Goal: Information Seeking & Learning: Learn about a topic

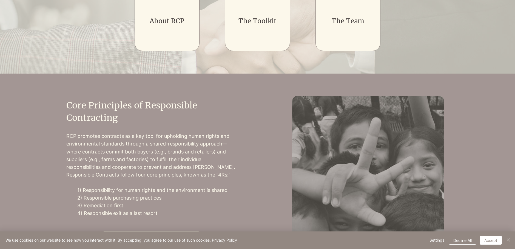
scroll to position [192, 0]
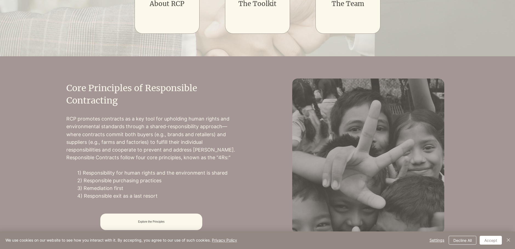
click at [147, 196] on p "4) Responsible exit as a last resort" at bounding box center [156, 196] width 159 height 8
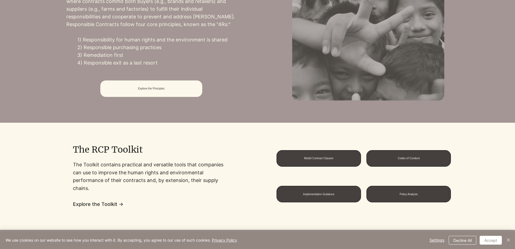
scroll to position [329, 0]
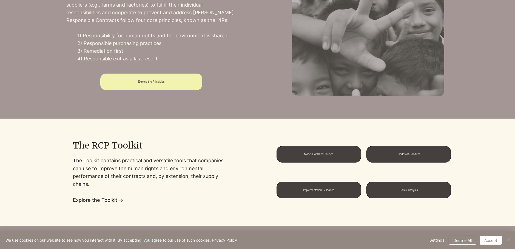
click at [161, 83] on span "Explore the Principles" at bounding box center [151, 81] width 27 height 3
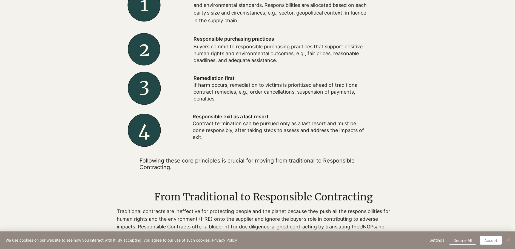
scroll to position [274, 0]
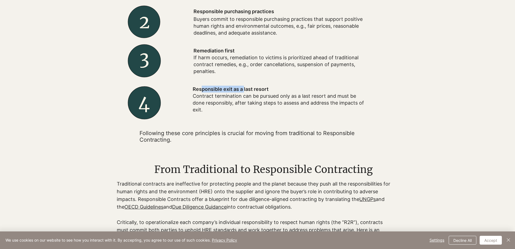
drag, startPoint x: 203, startPoint y: 87, endPoint x: 243, endPoint y: 92, distance: 40.9
click at [243, 92] on p "Responsible exit as a last resort" at bounding box center [280, 89] width 175 height 7
drag, startPoint x: 243, startPoint y: 92, endPoint x: 242, endPoint y: 115, distance: 23.1
click at [242, 115] on div at bounding box center [281, 99] width 219 height 39
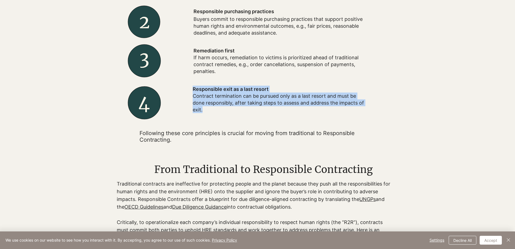
drag, startPoint x: 205, startPoint y: 112, endPoint x: 194, endPoint y: 89, distance: 25.6
click at [194, 89] on div "Responsible exit as a last resort Contract termination can be pursued only as a…" at bounding box center [280, 100] width 175 height 28
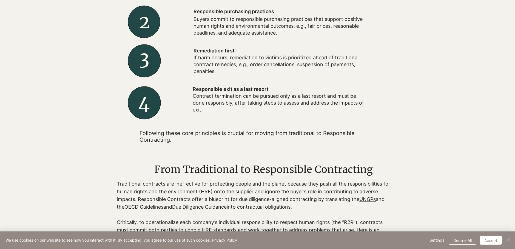
click at [350, 117] on div at bounding box center [281, 99] width 219 height 39
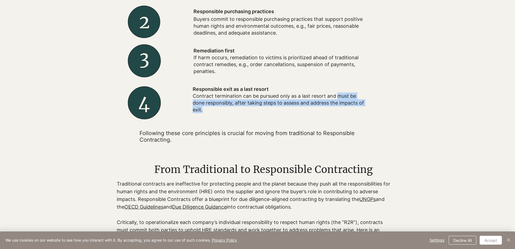
drag, startPoint x: 338, startPoint y: 95, endPoint x: 322, endPoint y: 113, distance: 24.0
click at [322, 113] on p "Contract termination can be pursued only as a last resort and must be done resp…" at bounding box center [280, 102] width 175 height 21
copy p "must be done responsibly, after taking steps to assess and address the impacts …"
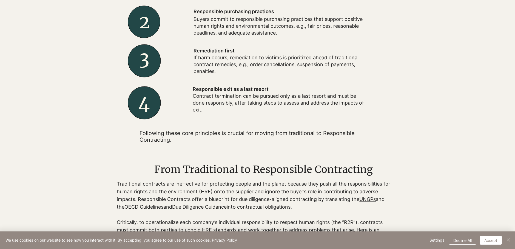
click at [476, 107] on div at bounding box center [257, 32] width 515 height 246
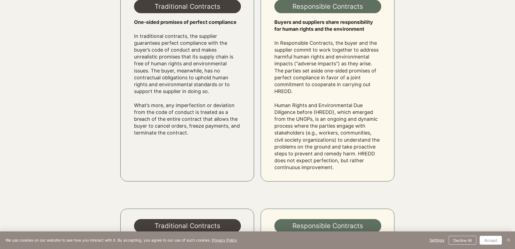
scroll to position [548, 0]
drag, startPoint x: 277, startPoint y: 117, endPoint x: 314, endPoint y: 120, distance: 36.6
click at [314, 120] on p "In Responsible Contracts, the buyer and the supplier commit to work together to…" at bounding box center [327, 104] width 107 height 131
drag, startPoint x: 314, startPoint y: 120, endPoint x: 311, endPoint y: 129, distance: 10.0
click at [311, 129] on p "In Responsible Contracts, the buyer and the supplier commit to work together to…" at bounding box center [327, 104] width 107 height 131
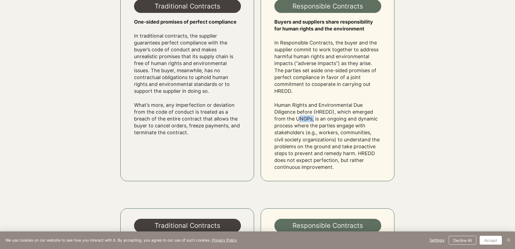
drag, startPoint x: 311, startPoint y: 118, endPoint x: 297, endPoint y: 117, distance: 14.8
click at [297, 117] on p "In Responsible Contracts, the buyer and the supplier commit to work together to…" at bounding box center [327, 104] width 107 height 131
copy p "UNGPs"
click at [428, 112] on div at bounding box center [257, 84] width 425 height 219
drag, startPoint x: 344, startPoint y: 167, endPoint x: 275, endPoint y: 106, distance: 91.9
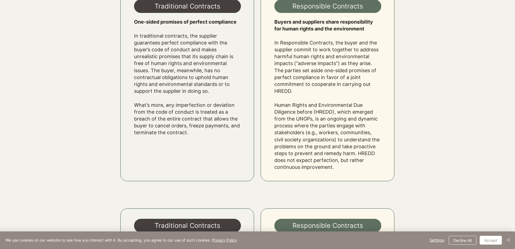
click at [275, 106] on p "In Responsible Contracts, the buyer and the supplier commit to work together to…" at bounding box center [327, 104] width 107 height 131
copy p "Human Rights and Environmental Due Diligence before (HREDD), which emerged from…"
drag, startPoint x: 492, startPoint y: 163, endPoint x: 489, endPoint y: 163, distance: 3.3
click at [492, 163] on div at bounding box center [257, 37] width 515 height 314
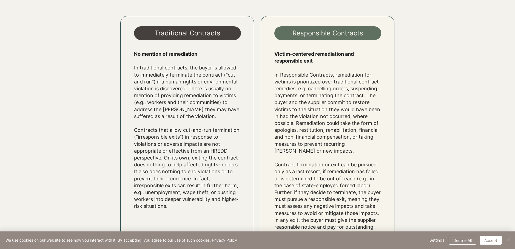
scroll to position [987, 0]
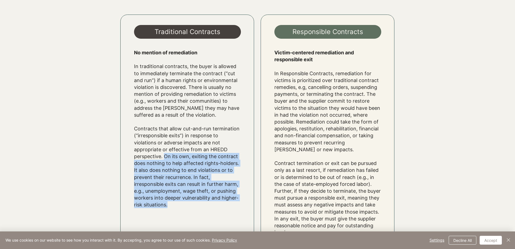
drag, startPoint x: 166, startPoint y: 150, endPoint x: 181, endPoint y: 195, distance: 48.1
click at [181, 195] on p "Contracts that allow cut-and-run termination (“irresponsible exits”) in respons…" at bounding box center [187, 166] width 107 height 83
copy p "On its own, exiting the contract does nothing to help affected rights-holders. …"
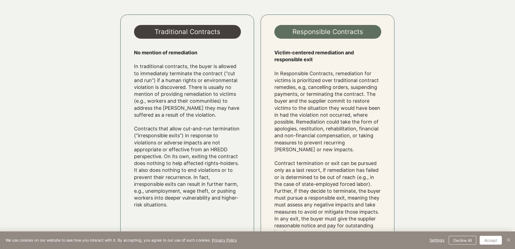
click at [473, 139] on div at bounding box center [257, 130] width 515 height 259
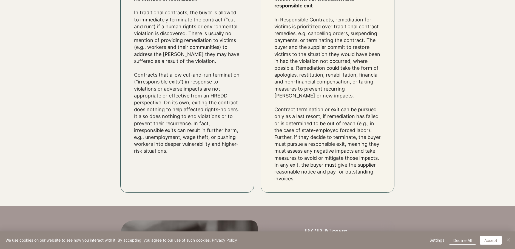
scroll to position [1042, 0]
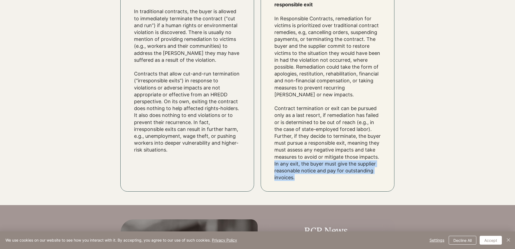
drag, startPoint x: 297, startPoint y: 172, endPoint x: 275, endPoint y: 158, distance: 25.9
click at [275, 158] on p "Contract termination or exit can be pursued only as a last resort, if remediati…" at bounding box center [327, 143] width 107 height 76
copy p "In any exit, the buyer must give the supplier reasonable notice and pay for out…"
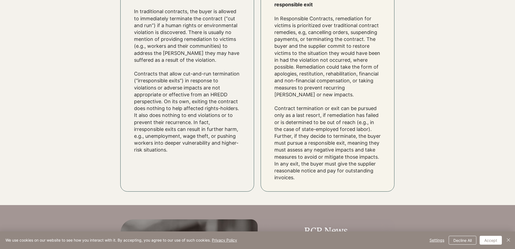
click at [466, 103] on div at bounding box center [257, 75] width 425 height 259
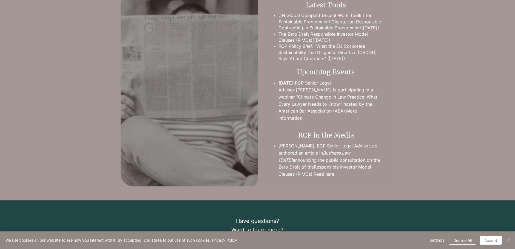
scroll to position [1316, 0]
